Goal: Ask a question: Seek information or help from site administrators or community

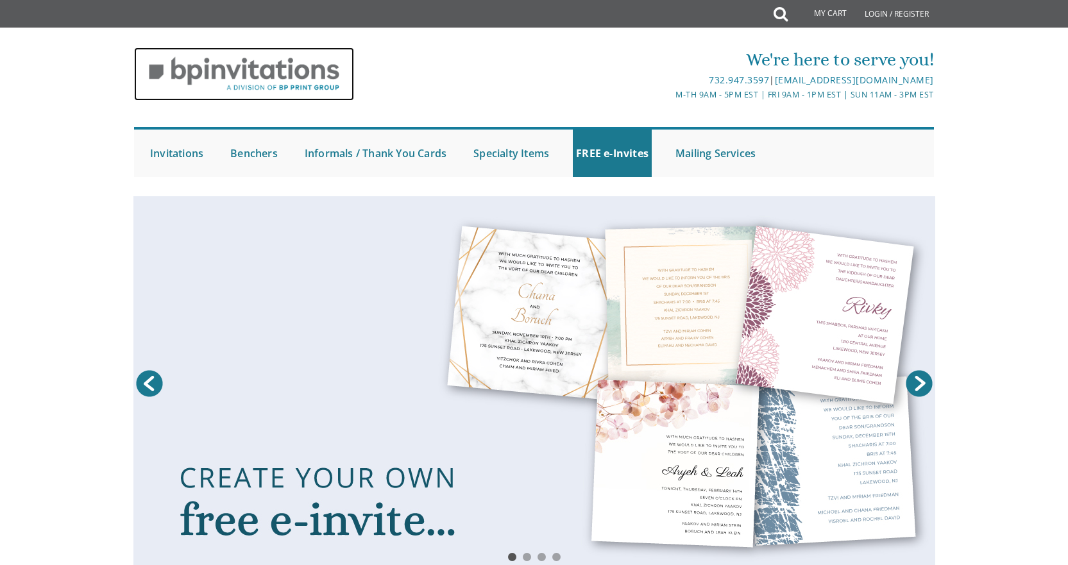
click at [238, 73] on img at bounding box center [244, 73] width 220 height 53
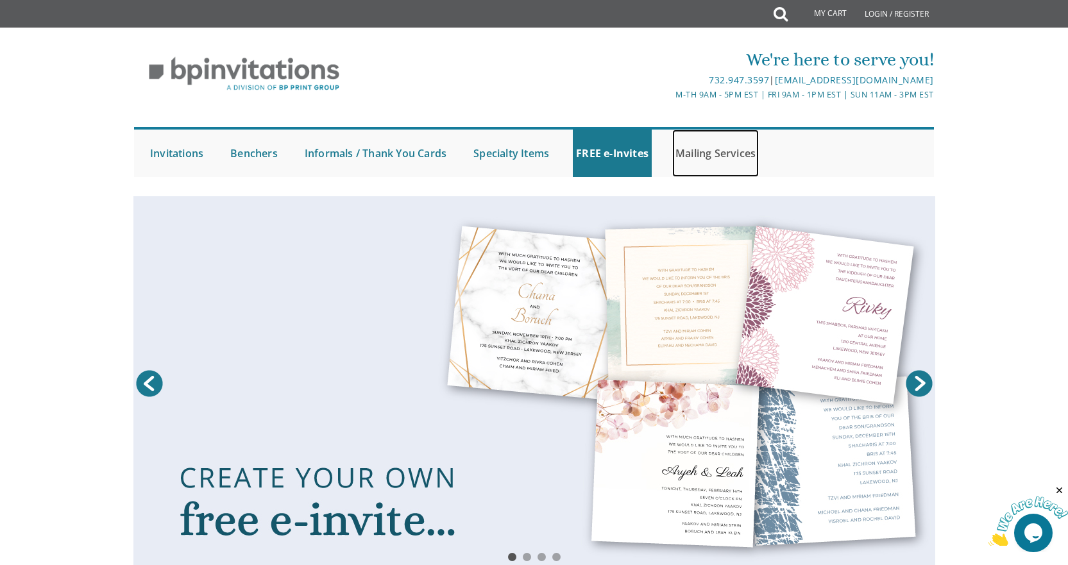
click at [740, 155] on link "Mailing Services" at bounding box center [715, 153] width 87 height 47
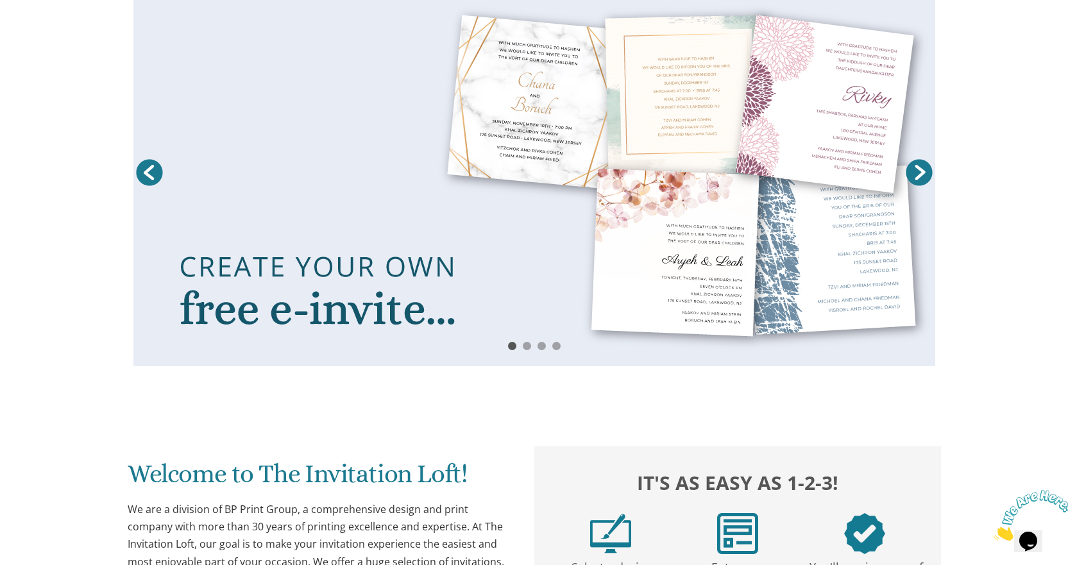
scroll to position [513, 0]
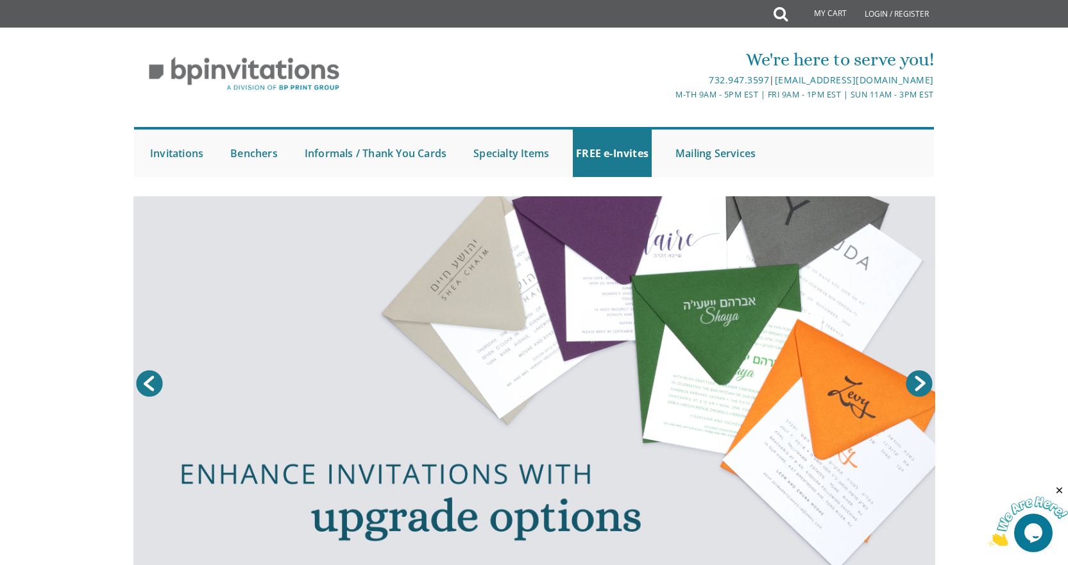
click at [86, 167] on div "We're here to serve you! 732.947.3597 | invitations@bpprintgroup.com M-Th 9am -…" at bounding box center [534, 108] width 1068 height 149
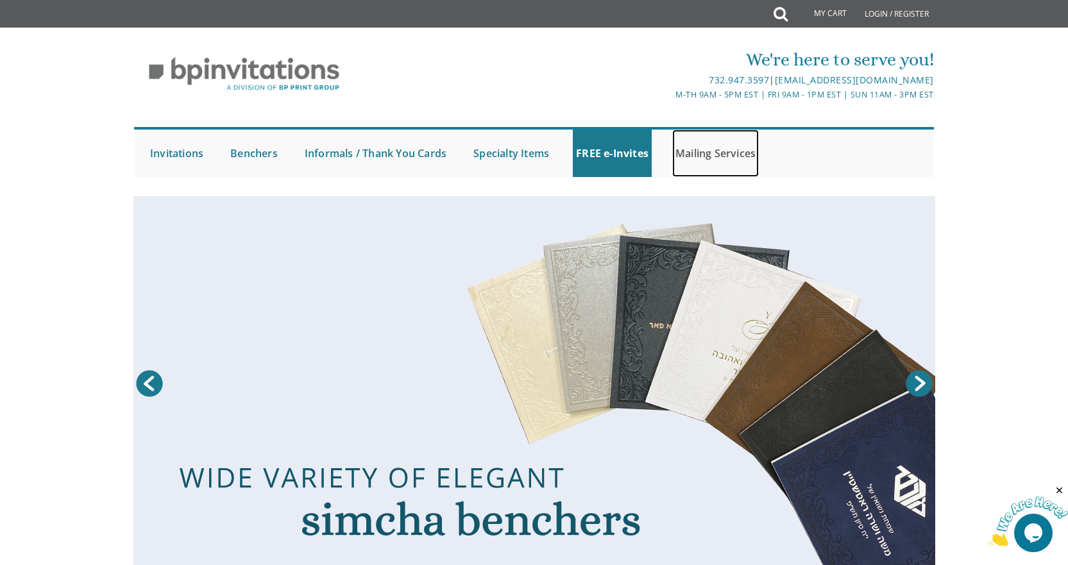
click at [717, 152] on link "Mailing Services" at bounding box center [715, 153] width 87 height 47
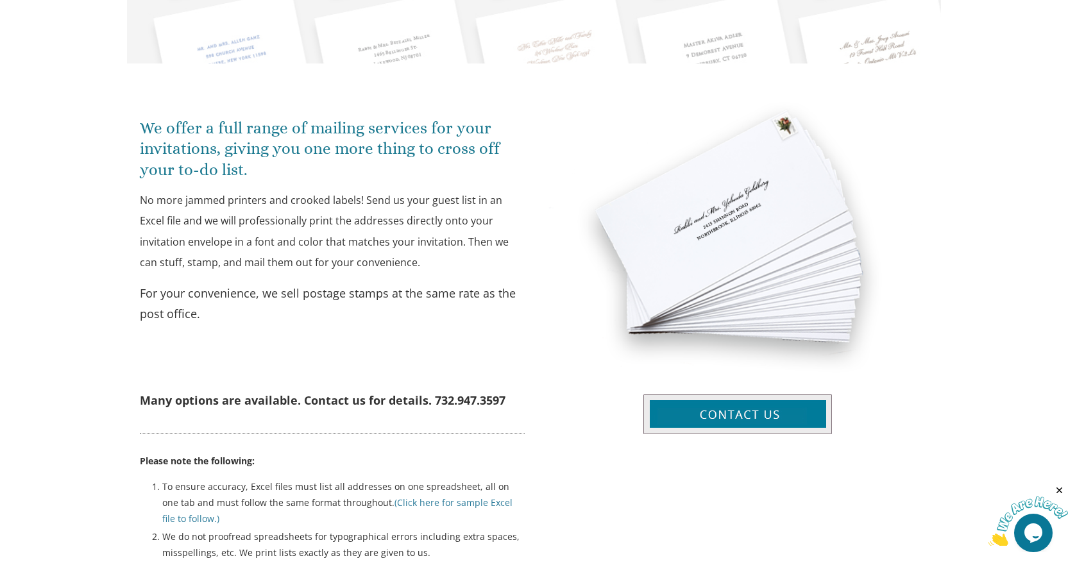
scroll to position [385, 0]
click at [726, 409] on img at bounding box center [737, 414] width 189 height 40
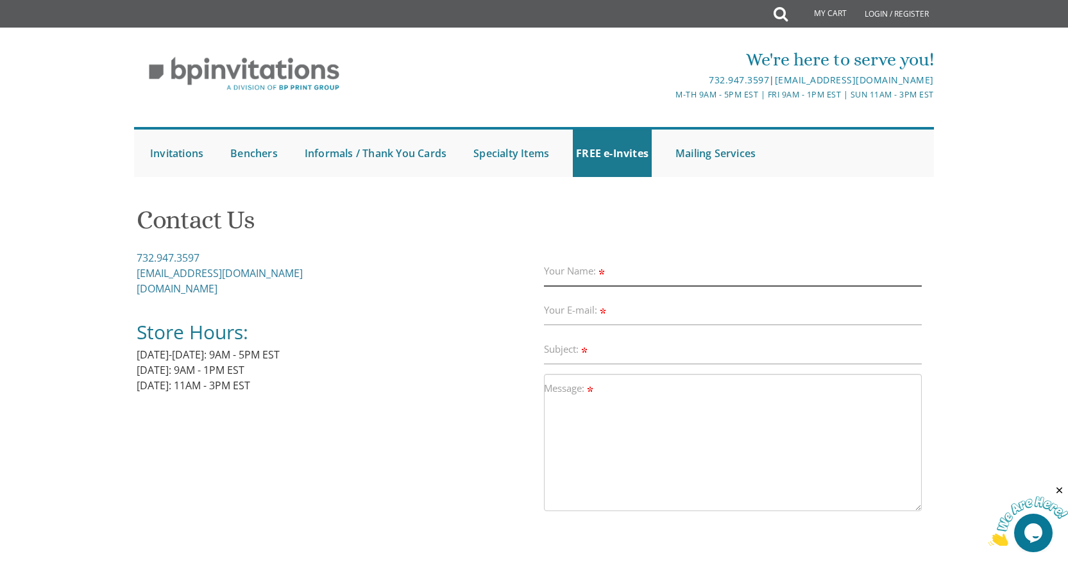
click at [644, 275] on input "Your Name:" at bounding box center [733, 272] width 378 height 30
click at [695, 281] on input "Siri" at bounding box center [733, 272] width 378 height 30
type input "[PERSON_NAME]"
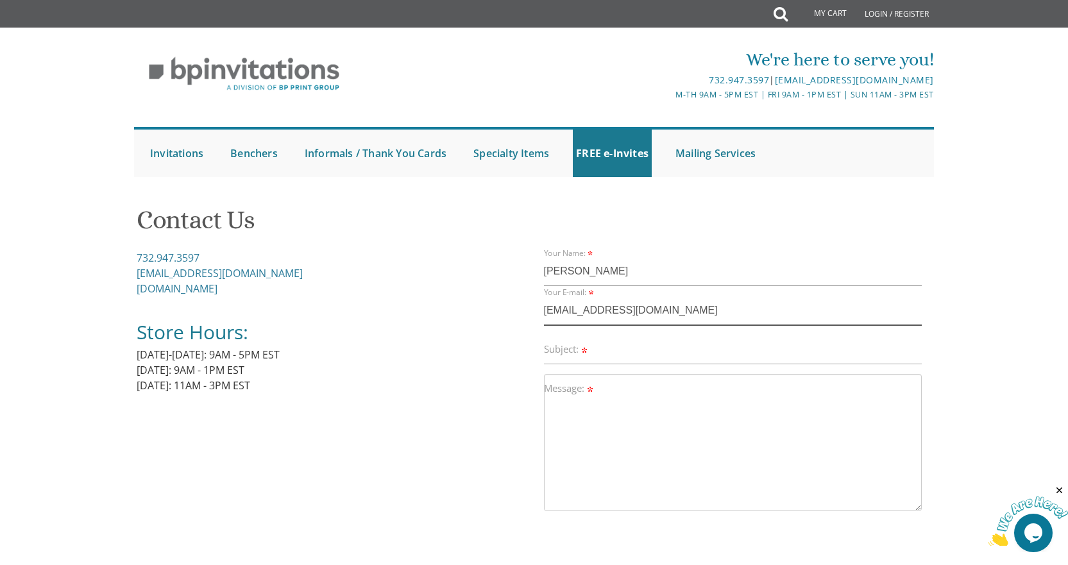
type input "[EMAIL_ADDRESS][DOMAIN_NAME]"
type input "Envelopes Quote"
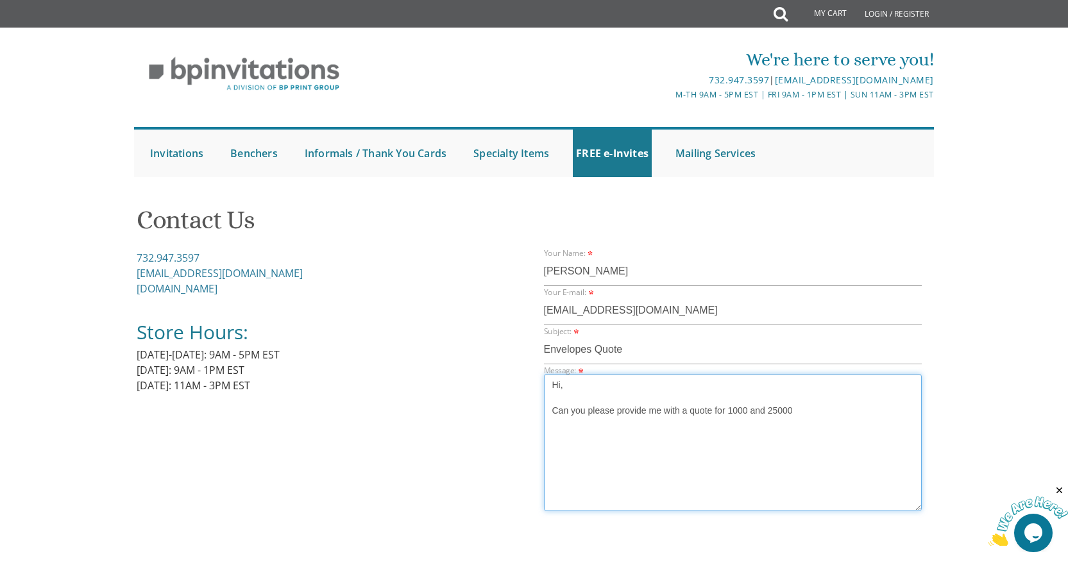
click at [770, 412] on textarea "Hi, Can you please provide me with a quote for 1000 and 25000" at bounding box center [733, 442] width 378 height 137
click at [731, 409] on textarea "Hi, Can you please provide me with a quote for 1000 and 2,5000" at bounding box center [733, 442] width 378 height 137
click at [815, 405] on textarea "Hi, Can you please provide me with a quote for 1,000 and 2,5000" at bounding box center [733, 442] width 378 height 137
click at [554, 425] on textarea "Hi, Can you please provide me with a quote for 1,000 and 2,500 printed envelope…" at bounding box center [733, 442] width 378 height 137
click at [715, 411] on textarea "Hi, Can you please provide me with a quote for 1,000 and 2,500 printed envelope…" at bounding box center [733, 442] width 378 height 137
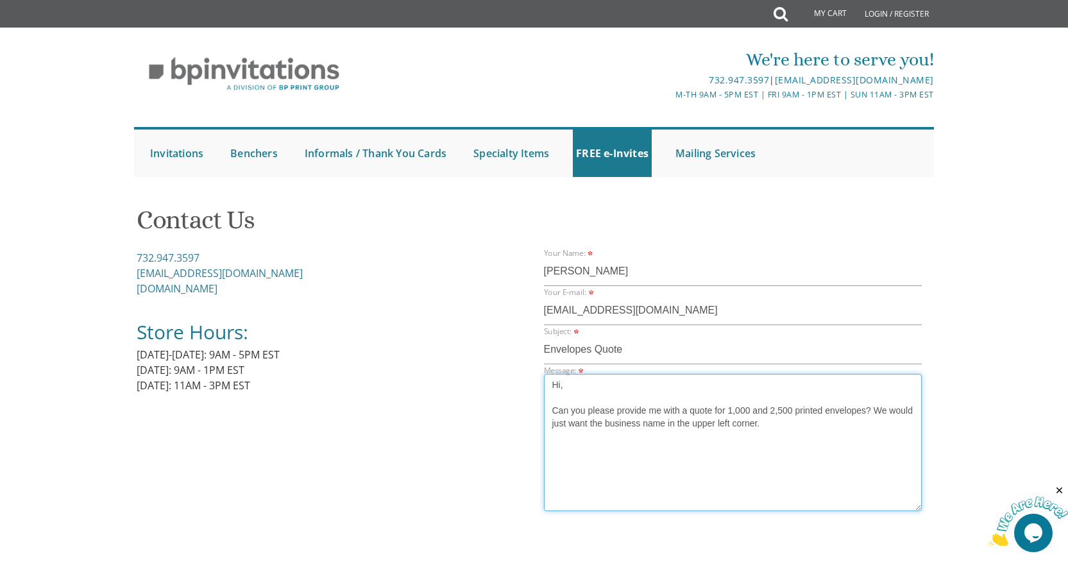
click at [806, 425] on textarea "Hi, Can you please provide me with a quote for 1,000 and 2,500 printed envelope…" at bounding box center [733, 442] width 378 height 137
type textarea "Hi, Can you please provide me with a quote for 1,000 and 2,500 printed envelope…"
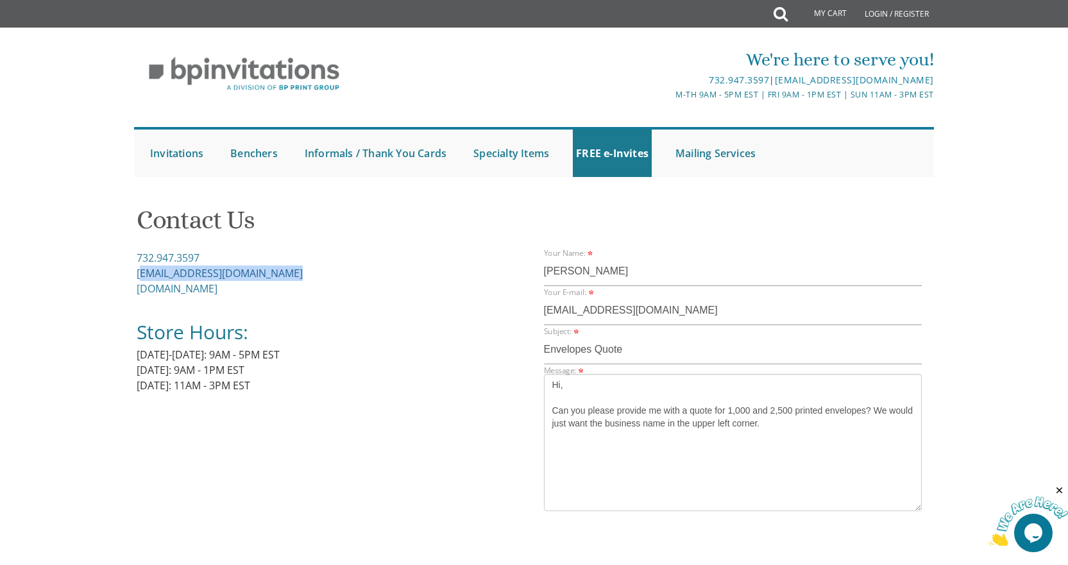
drag, startPoint x: 264, startPoint y: 273, endPoint x: 138, endPoint y: 272, distance: 126.4
click at [138, 272] on div "732.947.3597 [EMAIL_ADDRESS][DOMAIN_NAME] [DOMAIN_NAME] Store Hours: [DATE]-[DA…" at bounding box center [336, 329] width 398 height 158
copy link "[EMAIL_ADDRESS][DOMAIN_NAME]"
drag, startPoint x: 366, startPoint y: 386, endPoint x: 415, endPoint y: 398, distance: 50.7
click at [366, 386] on div "732.947.3597 [EMAIL_ADDRESS][DOMAIN_NAME] [DOMAIN_NAME] Store Hours: [DATE]-[DA…" at bounding box center [336, 329] width 398 height 158
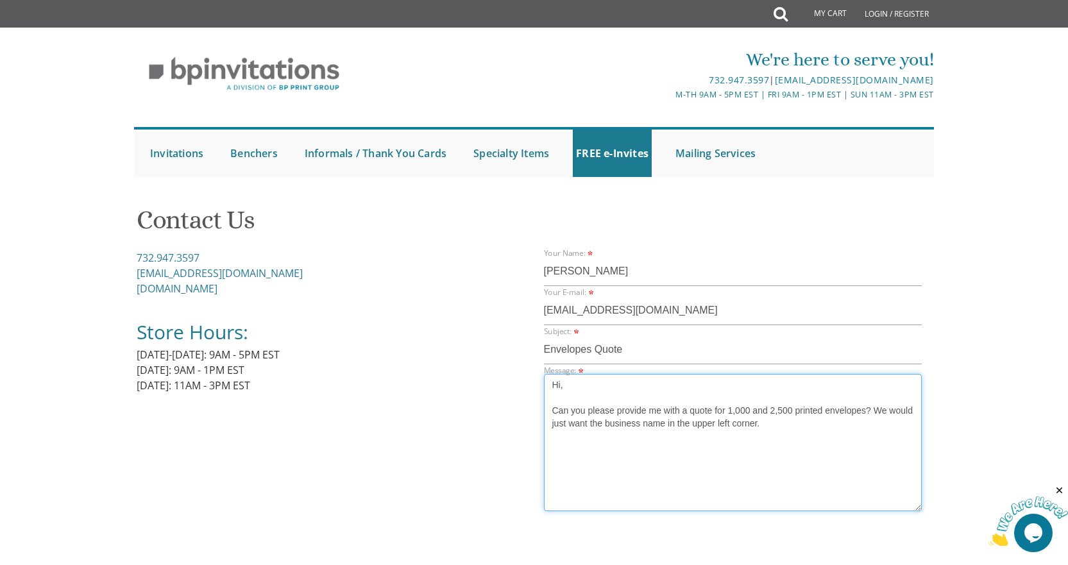
click at [749, 432] on textarea "Hi, Can you please provide me with a quote for 1,000 and 2,500 printed envelope…" at bounding box center [733, 442] width 378 height 137
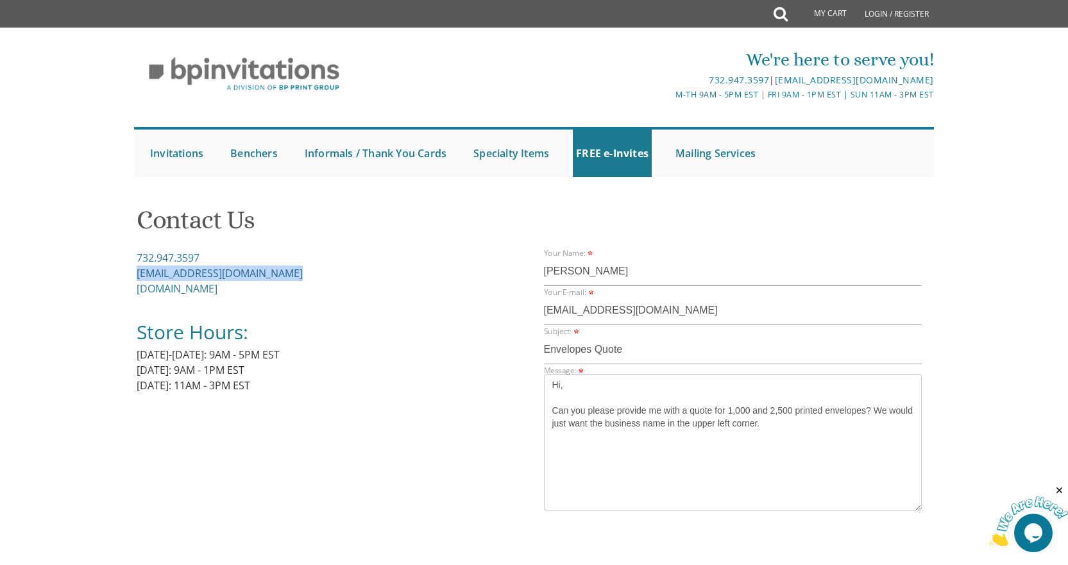
drag, startPoint x: 296, startPoint y: 271, endPoint x: 136, endPoint y: 273, distance: 160.4
click at [137, 273] on div "732.947.3597 [EMAIL_ADDRESS][DOMAIN_NAME] [DOMAIN_NAME] Store Hours: [DATE]-[DA…" at bounding box center [336, 329] width 398 height 158
copy link "[EMAIL_ADDRESS][DOMAIN_NAME]"
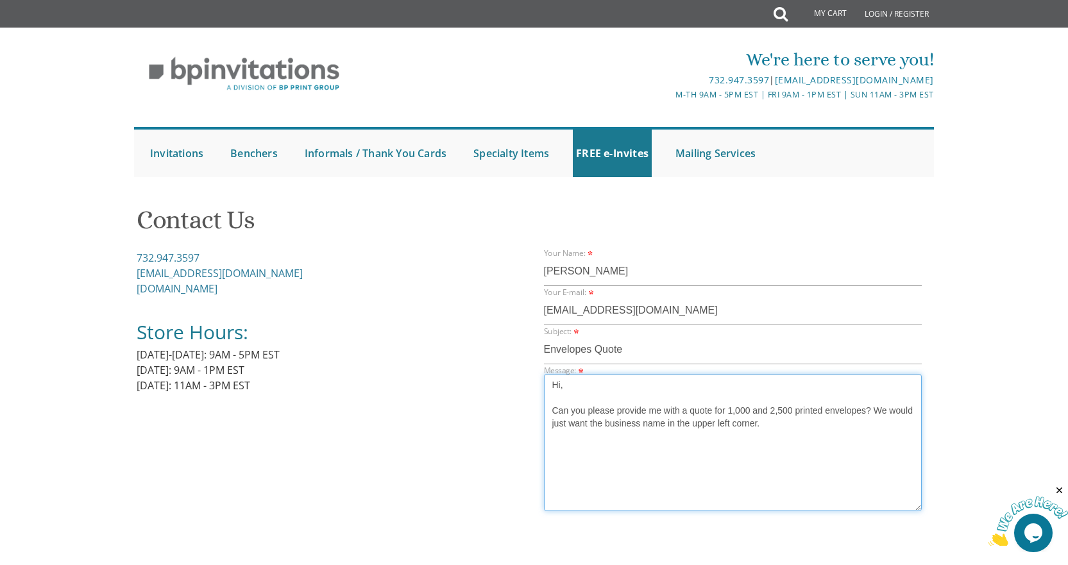
click at [647, 442] on textarea "Hi, Can you please provide me with a quote for 1,000 and 2,500 printed envelope…" at bounding box center [733, 442] width 378 height 137
